Goal: Task Accomplishment & Management: Use online tool/utility

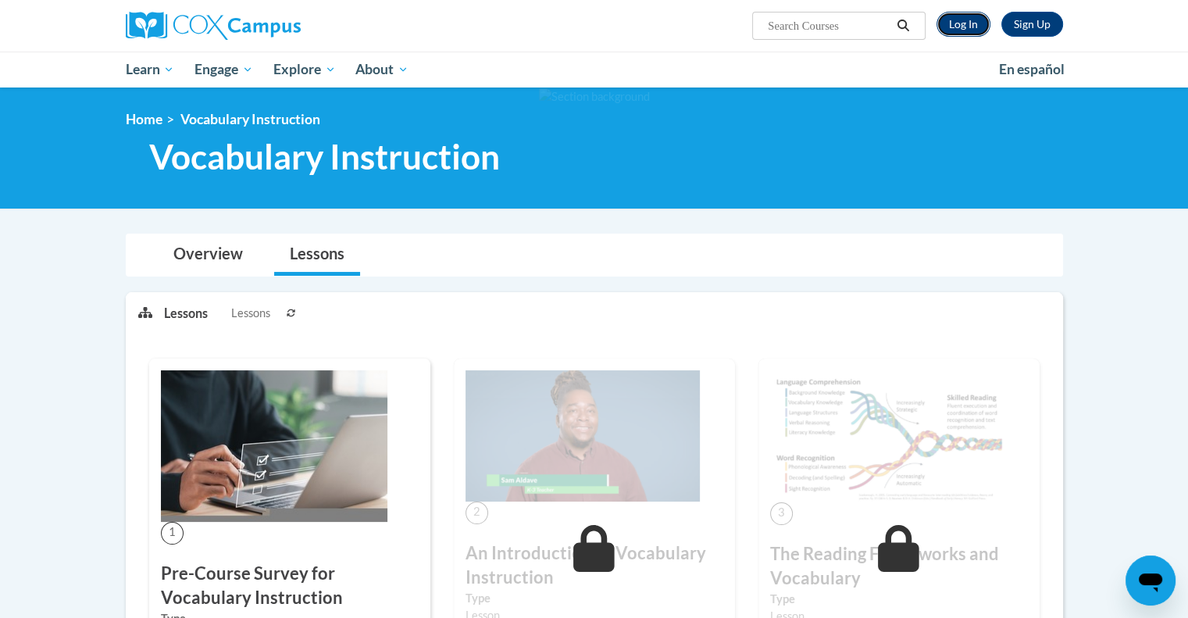
drag, startPoint x: 0, startPoint y: 0, endPoint x: 965, endPoint y: 34, distance: 965.8
click at [965, 34] on link "Log In" at bounding box center [963, 24] width 54 height 25
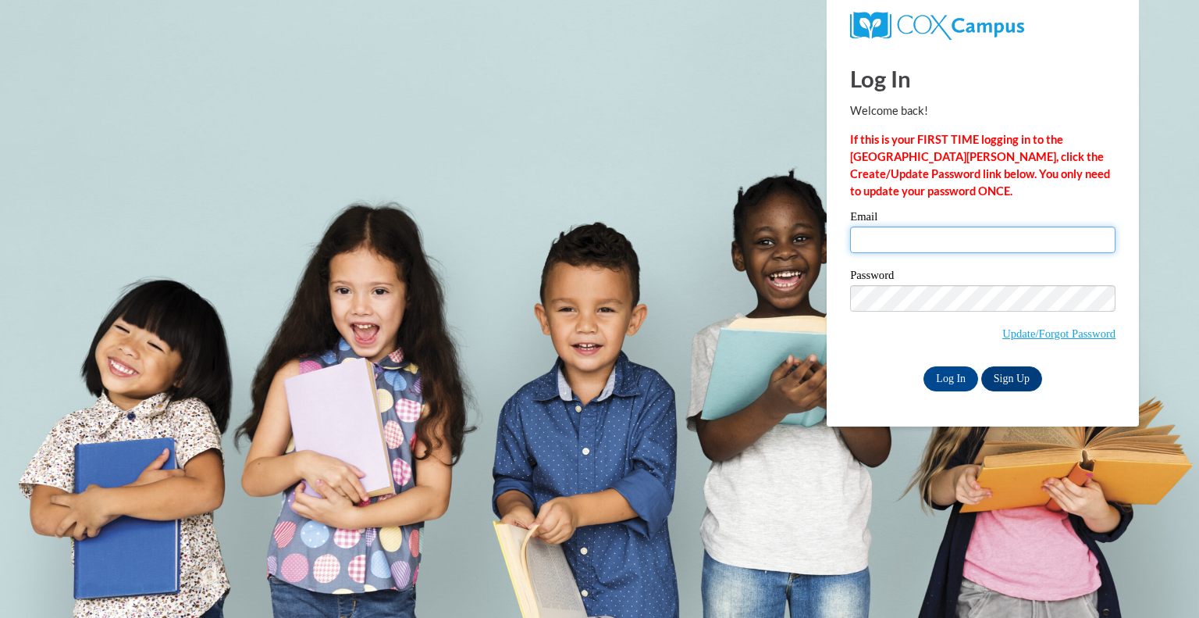
click at [890, 231] on input "Email" at bounding box center [983, 239] width 266 height 27
type input "pongratz.mar@bristol.k12.wi.us"
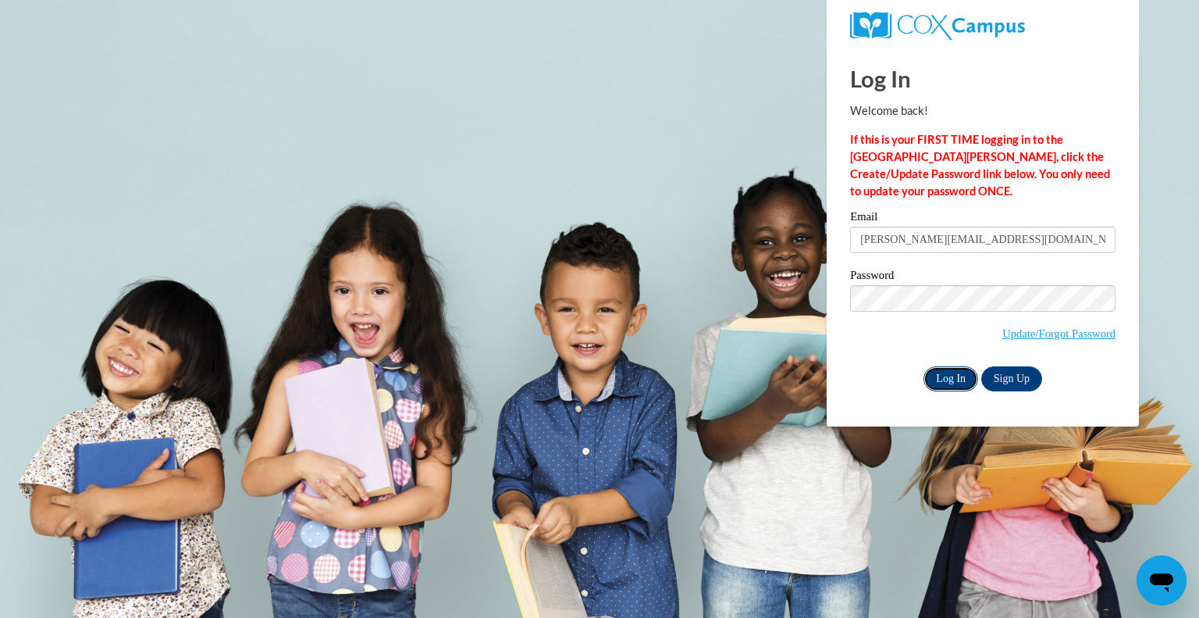
click at [956, 382] on input "Log In" at bounding box center [951, 378] width 55 height 25
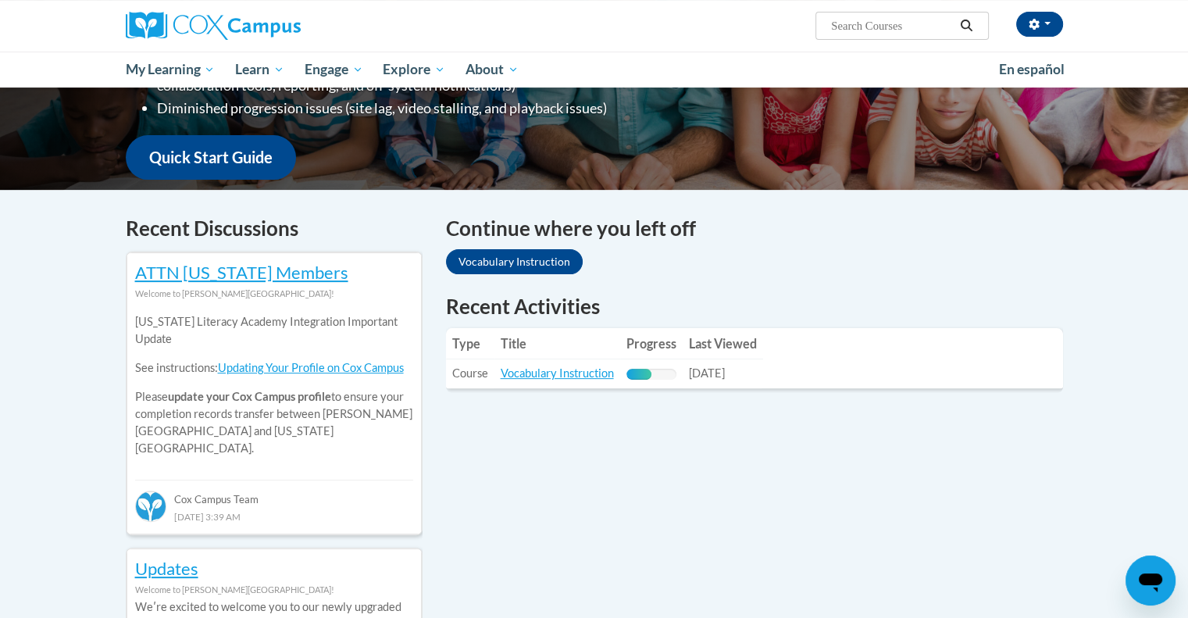
scroll to position [366, 0]
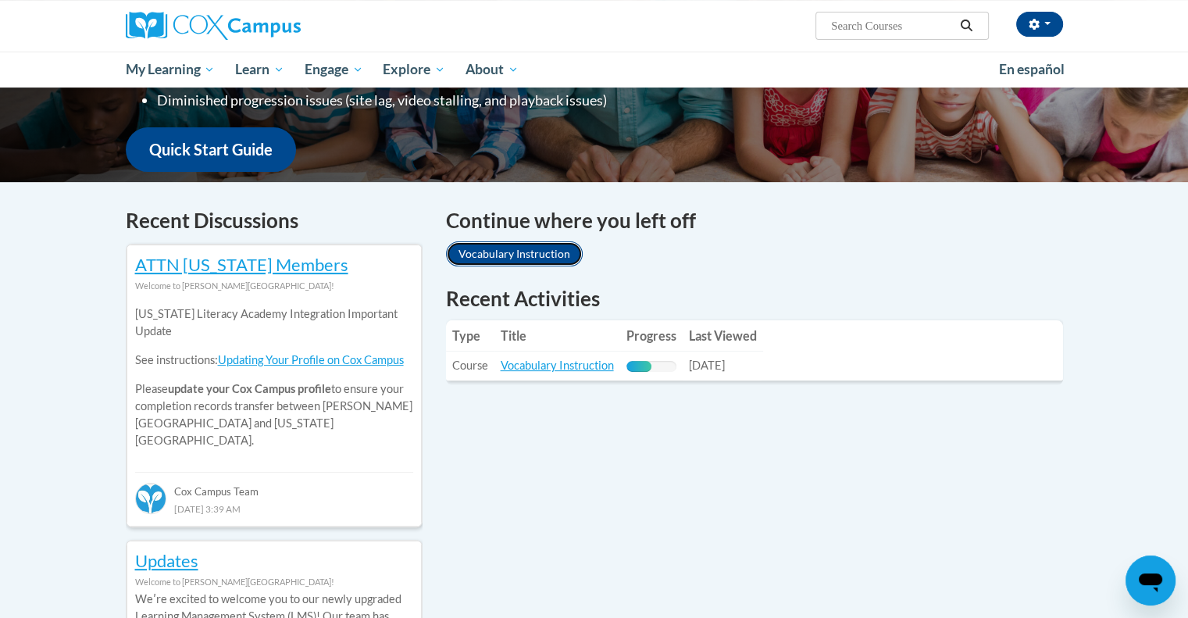
click at [514, 243] on link "Vocabulary Instruction" at bounding box center [514, 253] width 137 height 25
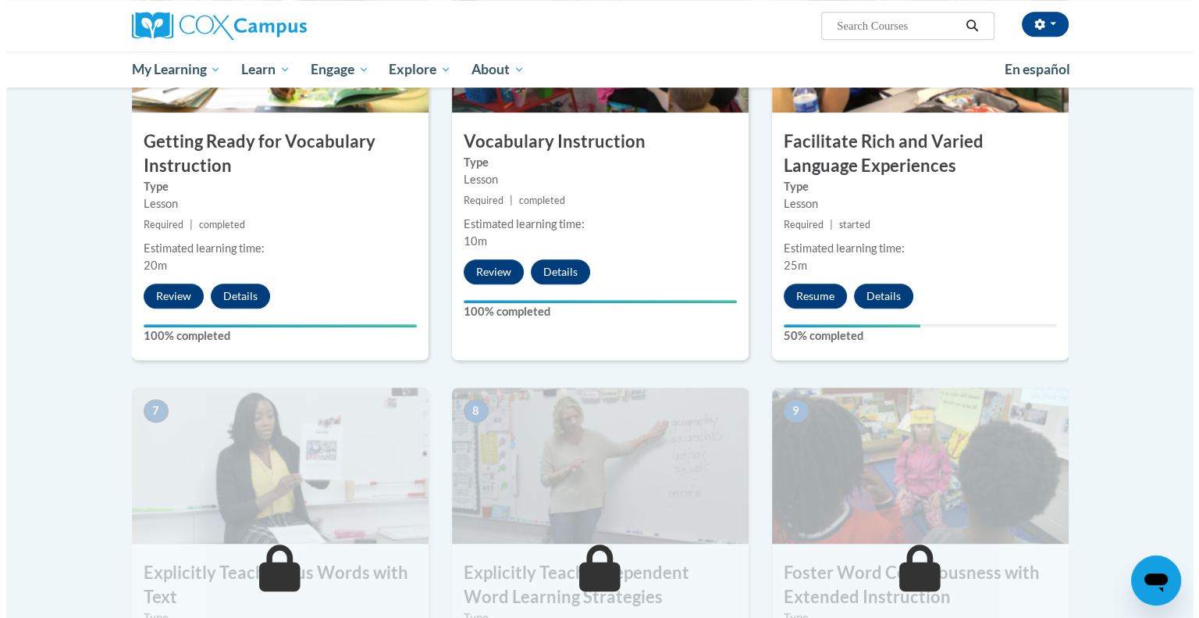
scroll to position [890, 0]
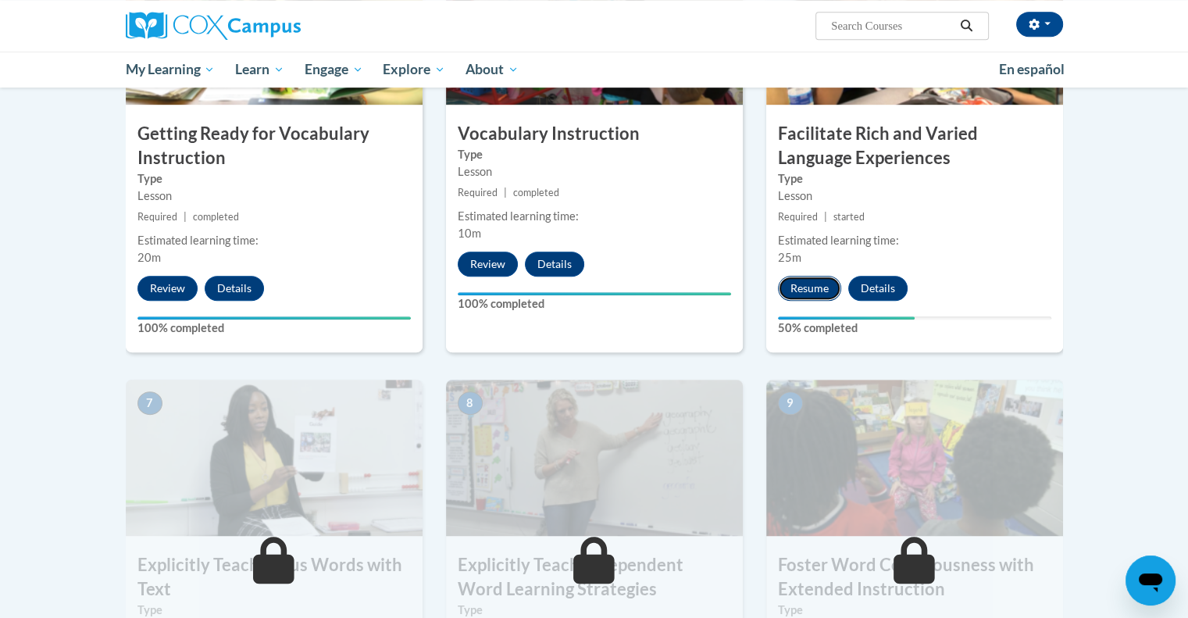
click at [809, 283] on button "Resume" at bounding box center [809, 288] width 63 height 25
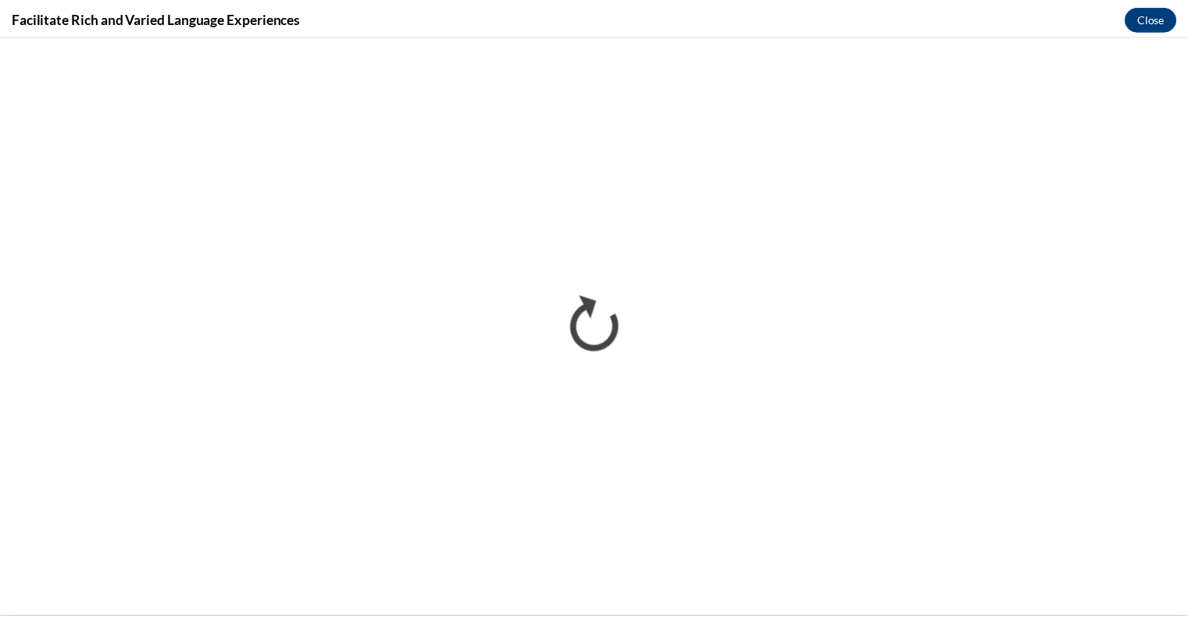
scroll to position [0, 0]
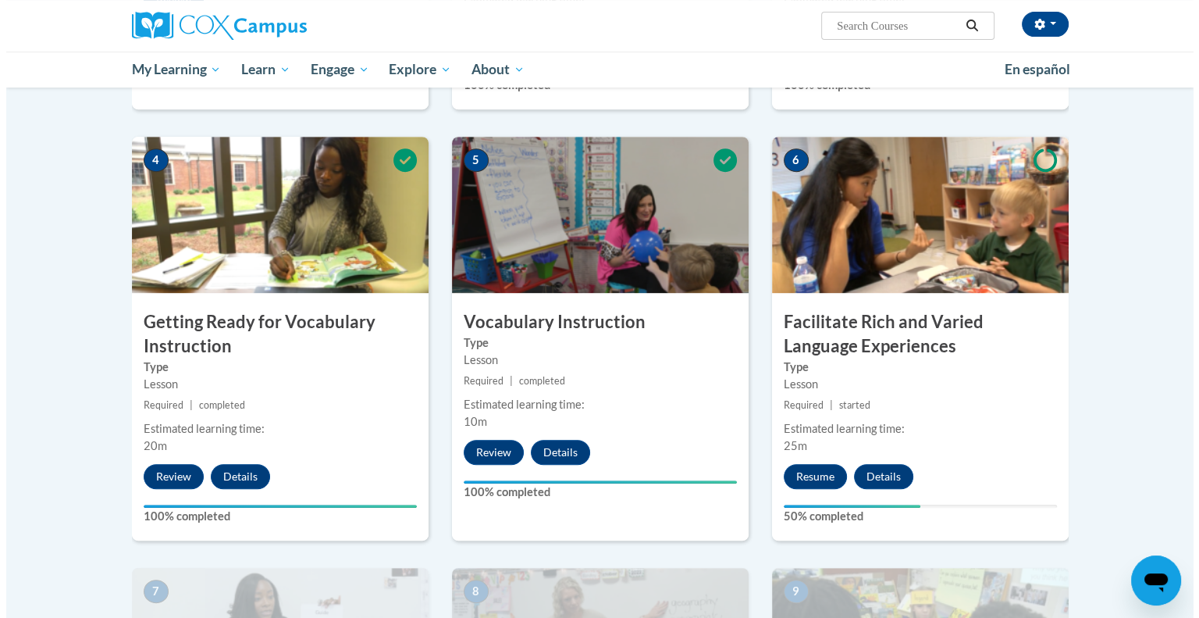
scroll to position [700, 0]
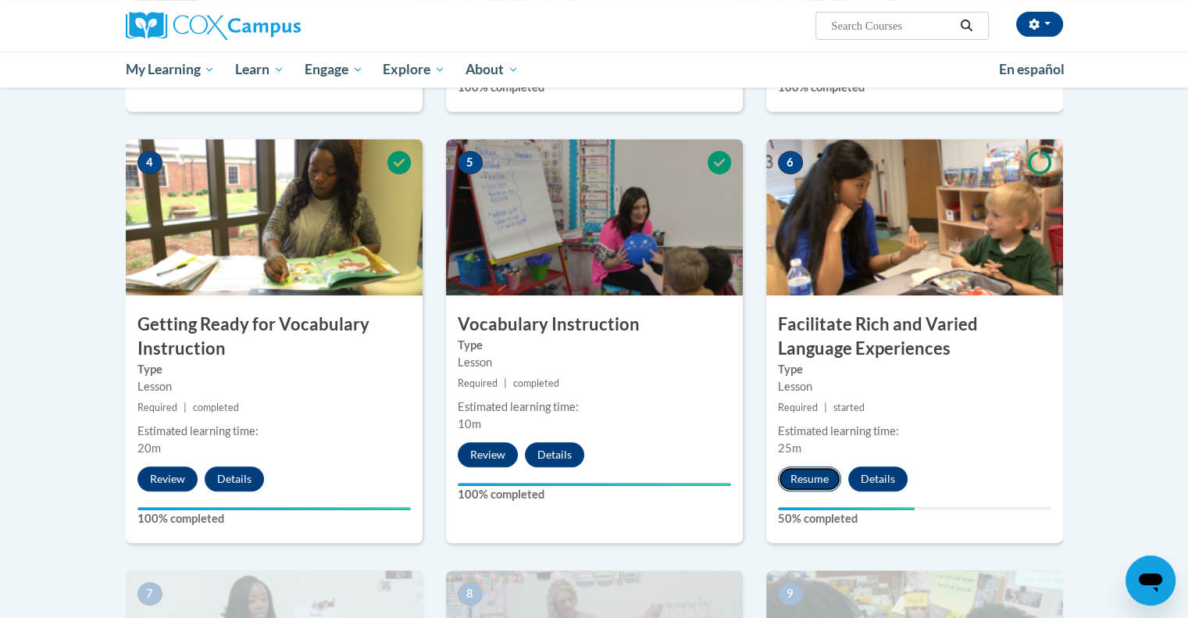
drag, startPoint x: 798, startPoint y: 476, endPoint x: 790, endPoint y: 480, distance: 9.1
click at [790, 480] on button "Resume" at bounding box center [809, 478] width 63 height 25
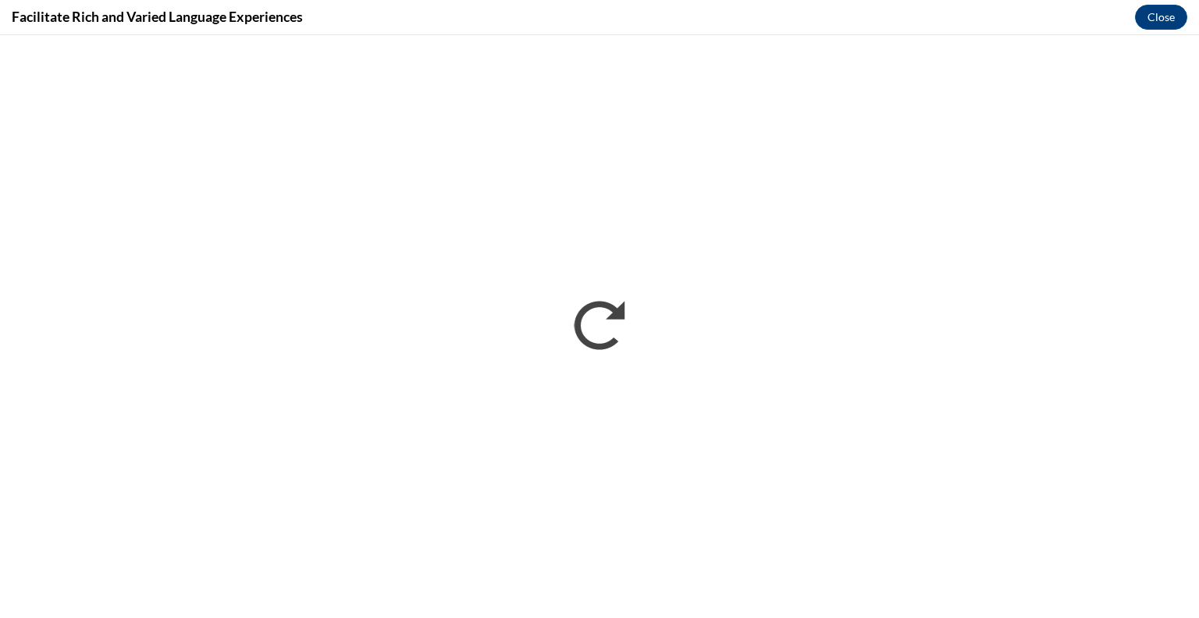
scroll to position [0, 0]
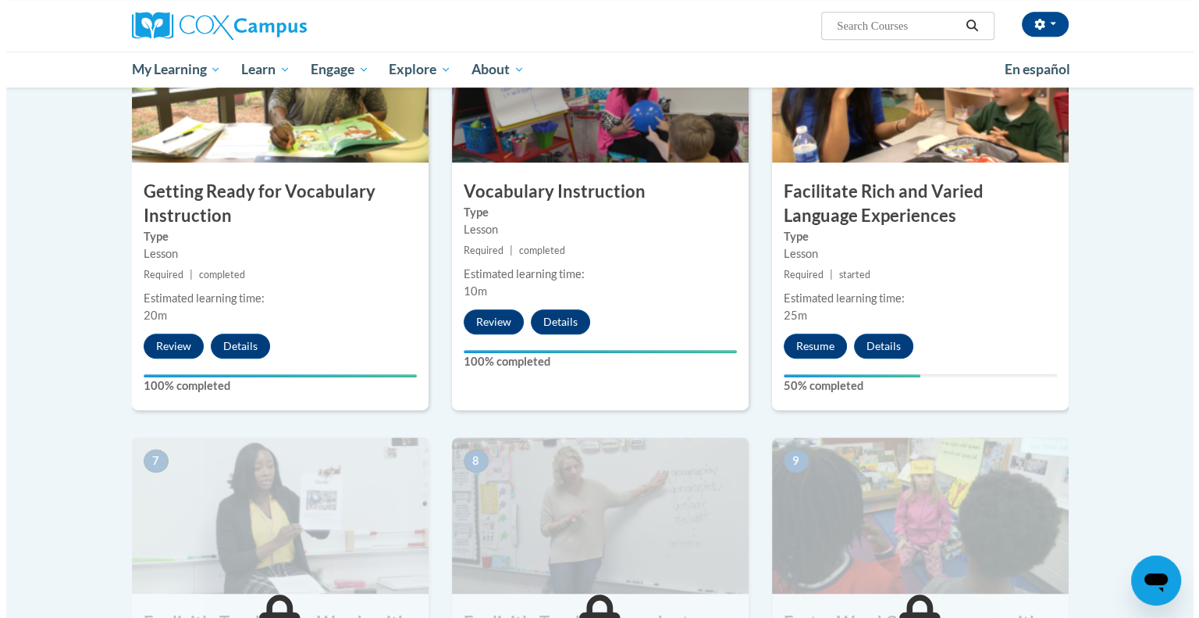
scroll to position [835, 0]
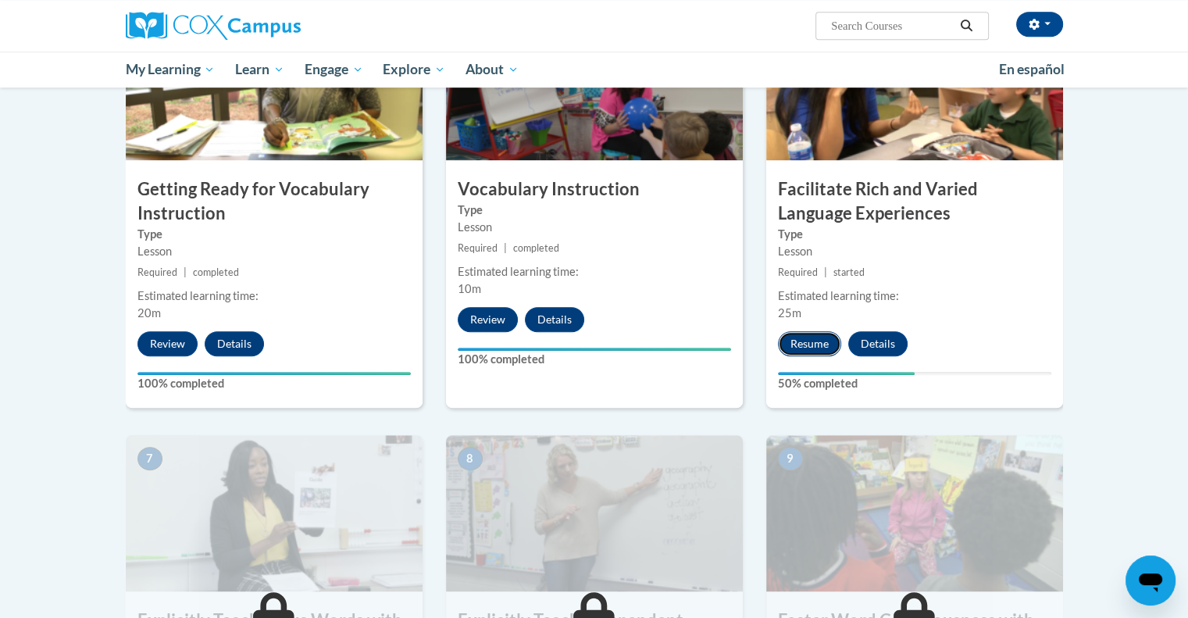
click at [822, 341] on button "Resume" at bounding box center [809, 343] width 63 height 25
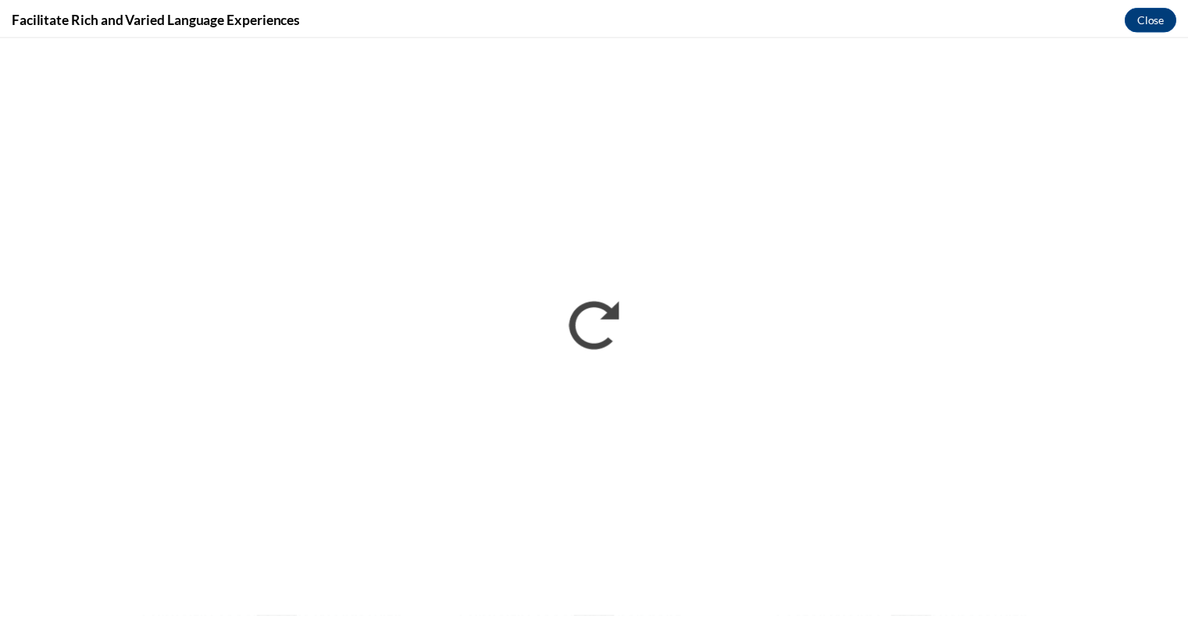
scroll to position [0, 0]
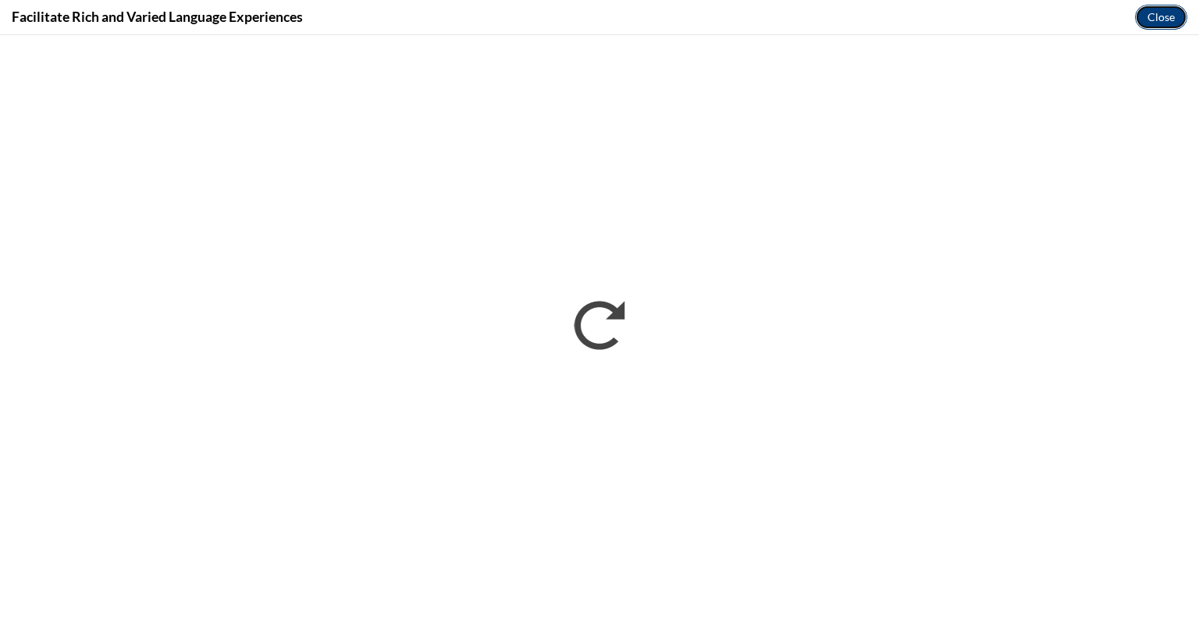
click at [1158, 17] on button "Close" at bounding box center [1161, 17] width 52 height 25
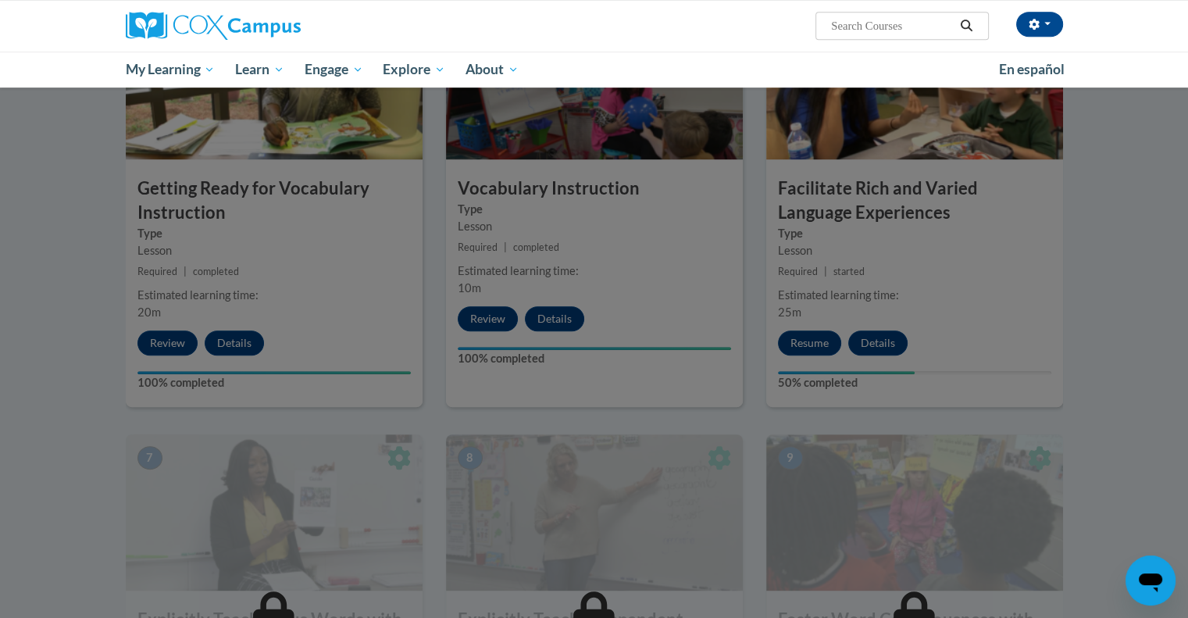
scroll to position [831, 0]
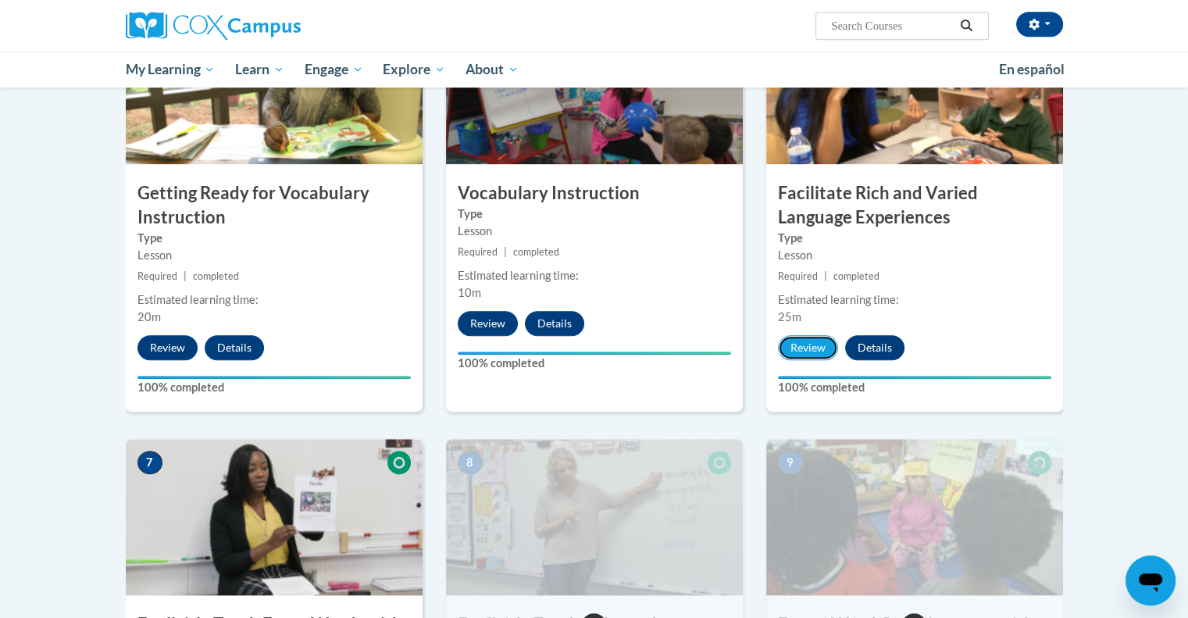
click at [799, 345] on button "Review" at bounding box center [808, 347] width 60 height 25
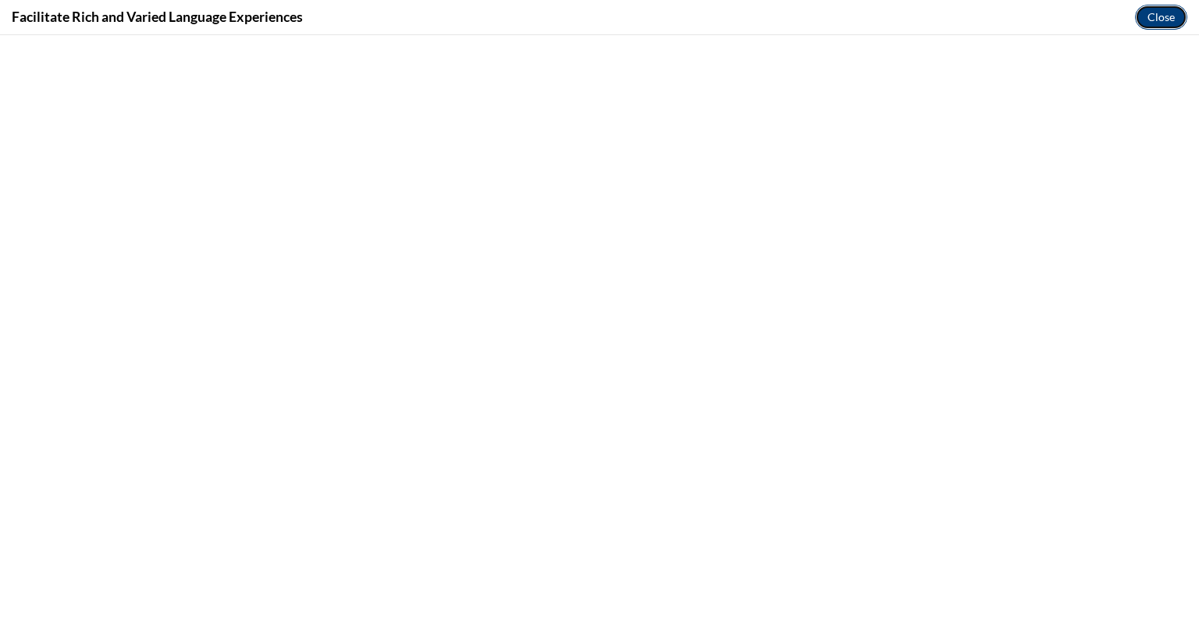
click at [1160, 15] on button "Close" at bounding box center [1161, 17] width 52 height 25
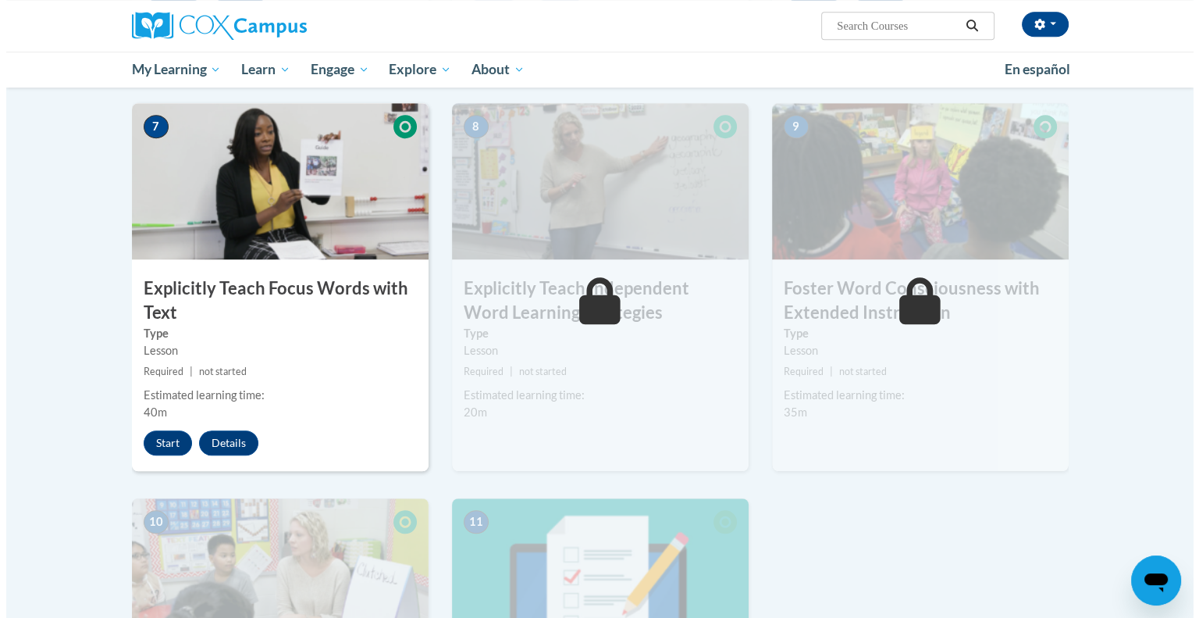
scroll to position [1164, 0]
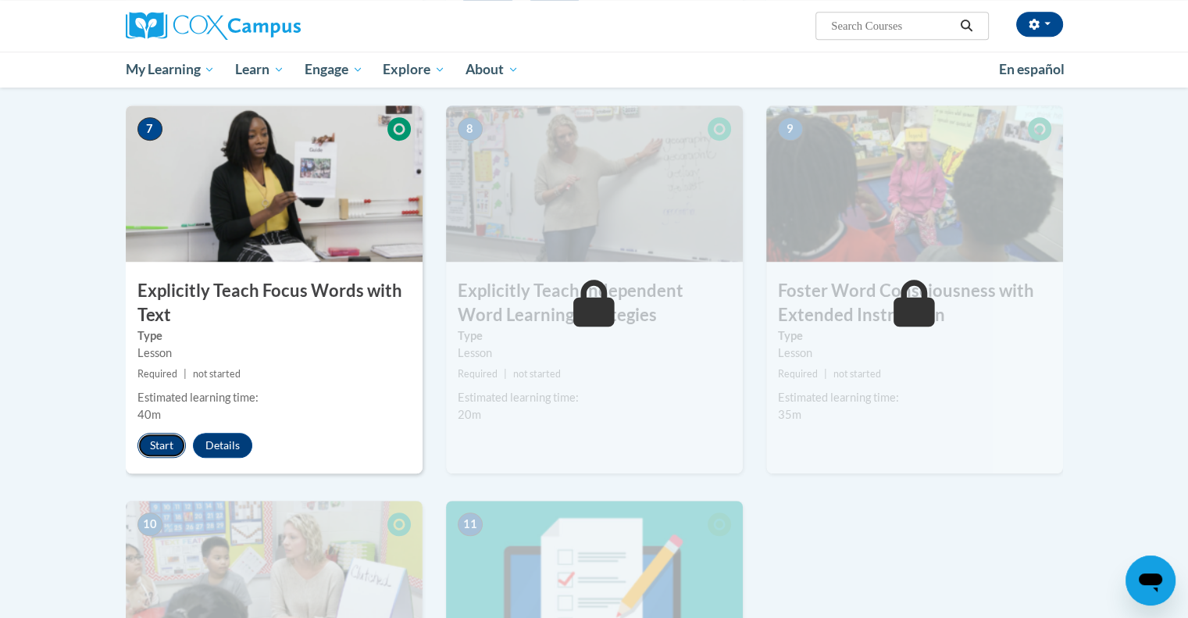
click at [148, 454] on button "Start" at bounding box center [161, 445] width 48 height 25
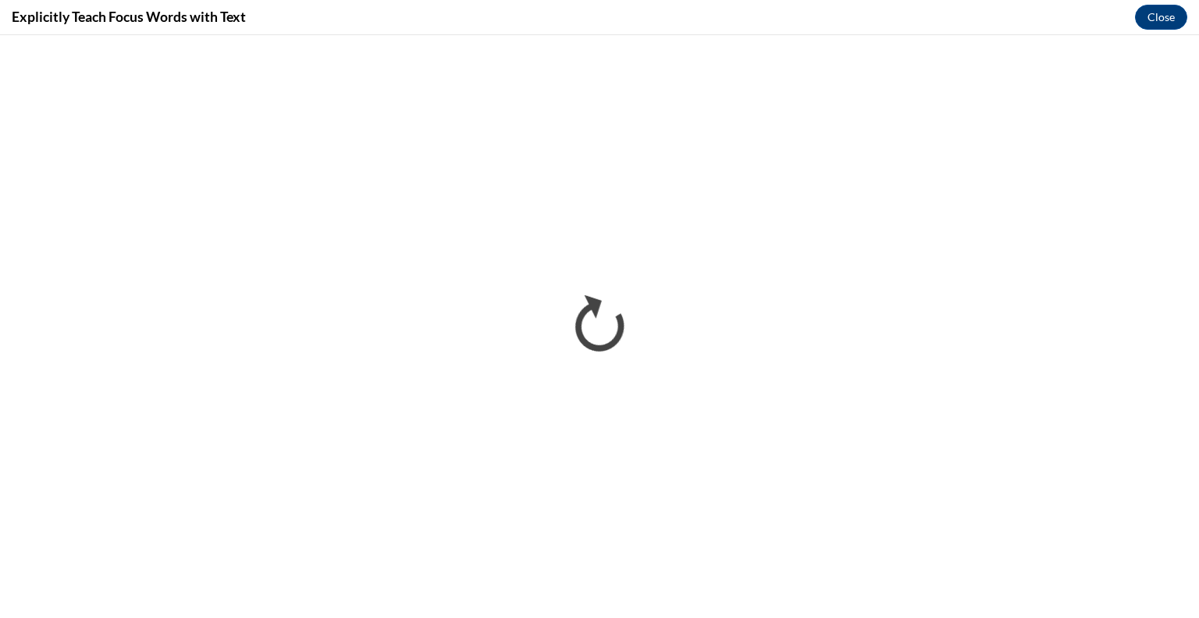
scroll to position [0, 0]
